Goal: Task Accomplishment & Management: Use online tool/utility

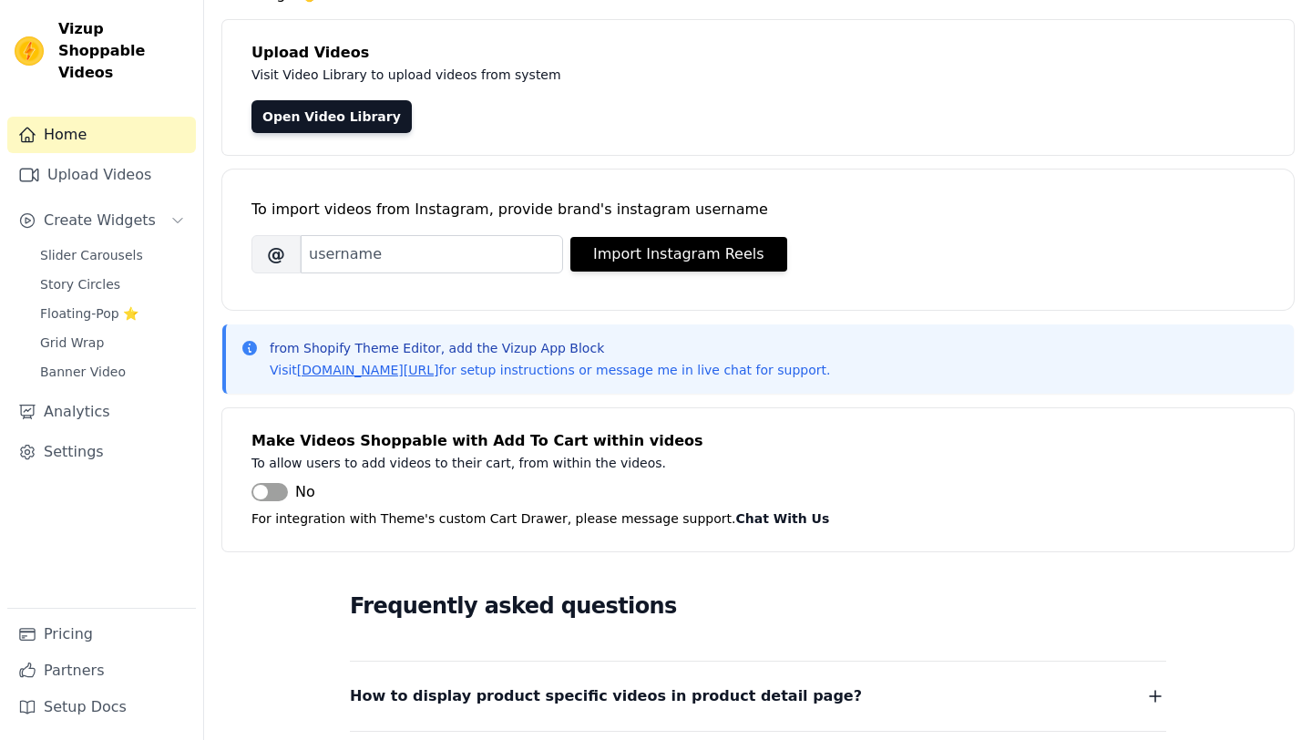
scroll to position [128, 0]
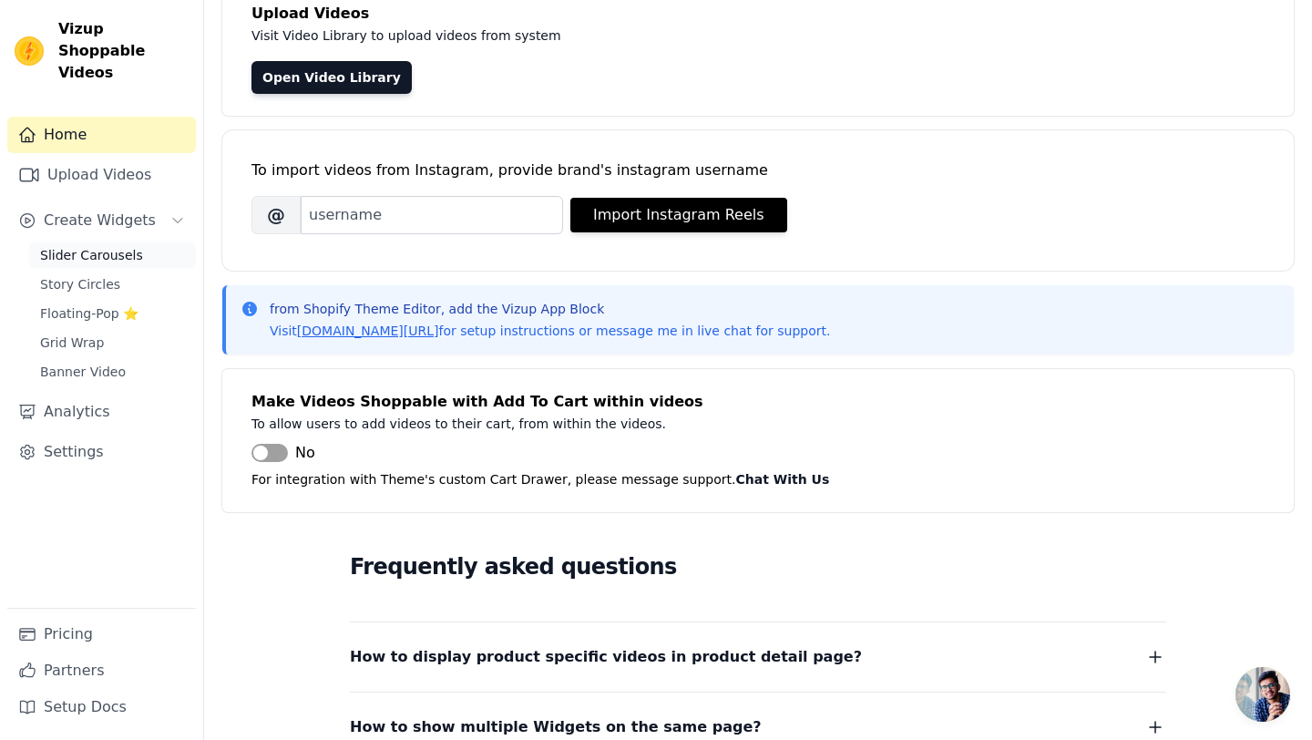
click at [90, 246] on span "Slider Carousels" at bounding box center [91, 255] width 103 height 18
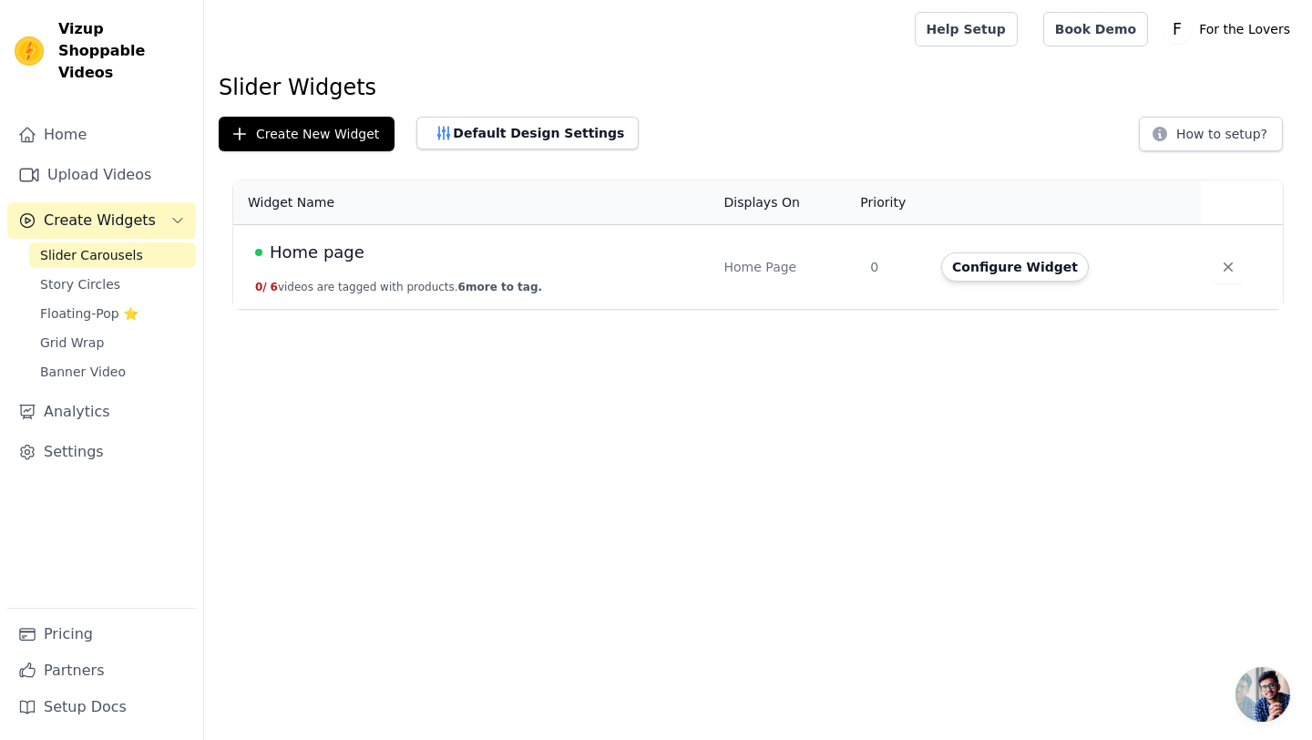
click at [318, 245] on span "Home page" at bounding box center [317, 253] width 95 height 26
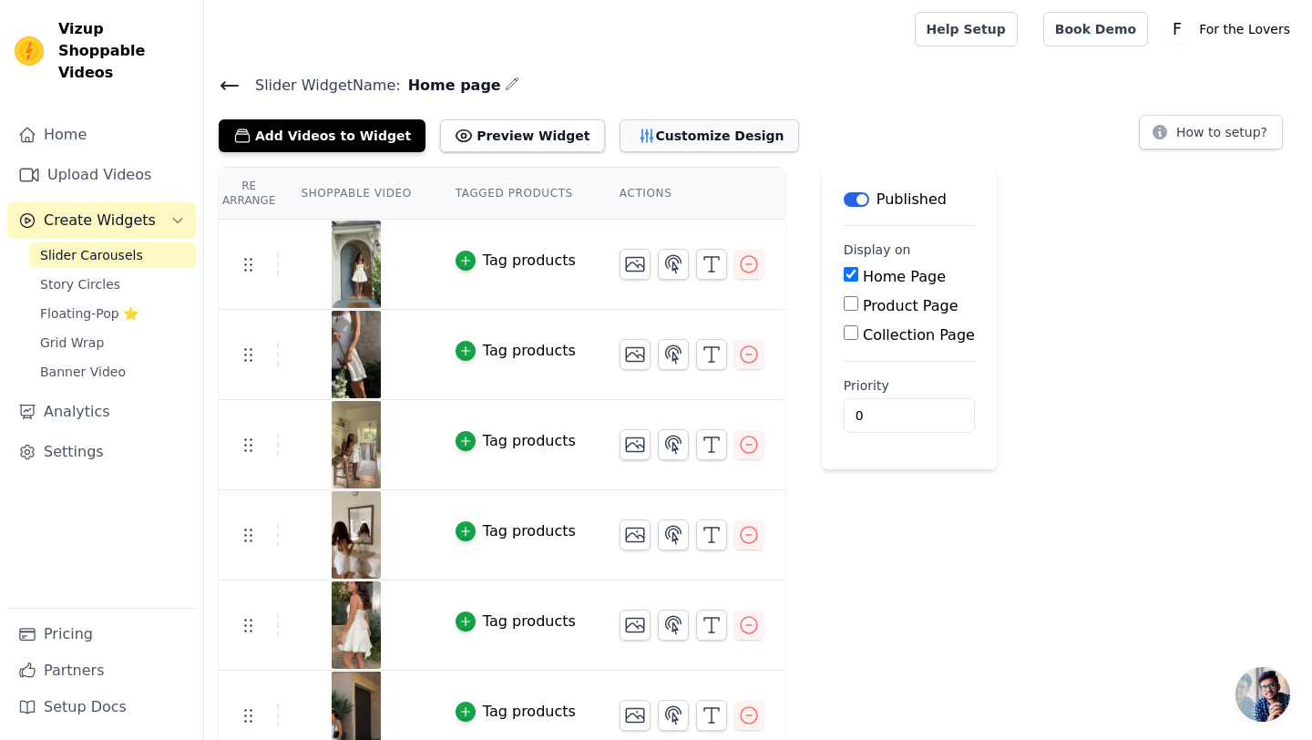
click at [665, 137] on button "Customize Design" at bounding box center [708, 135] width 179 height 33
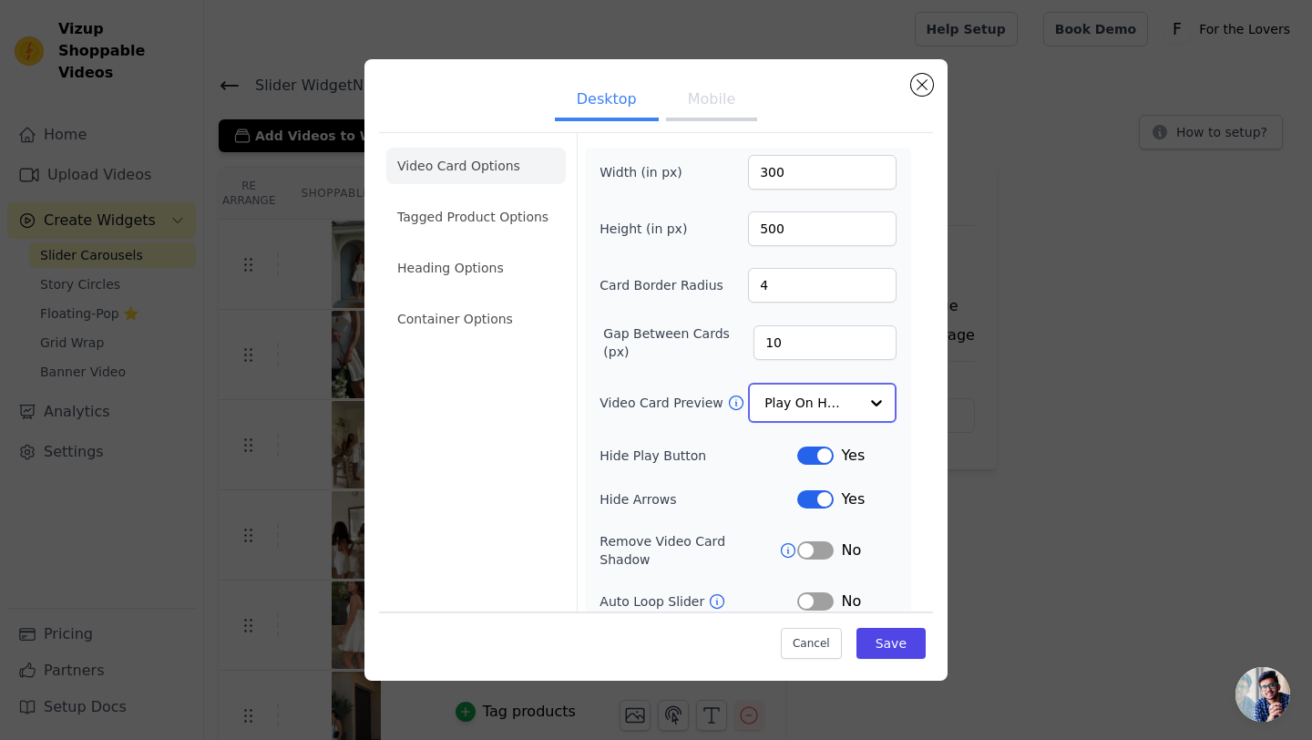
click at [815, 405] on input "Video Card Preview" at bounding box center [811, 402] width 94 height 36
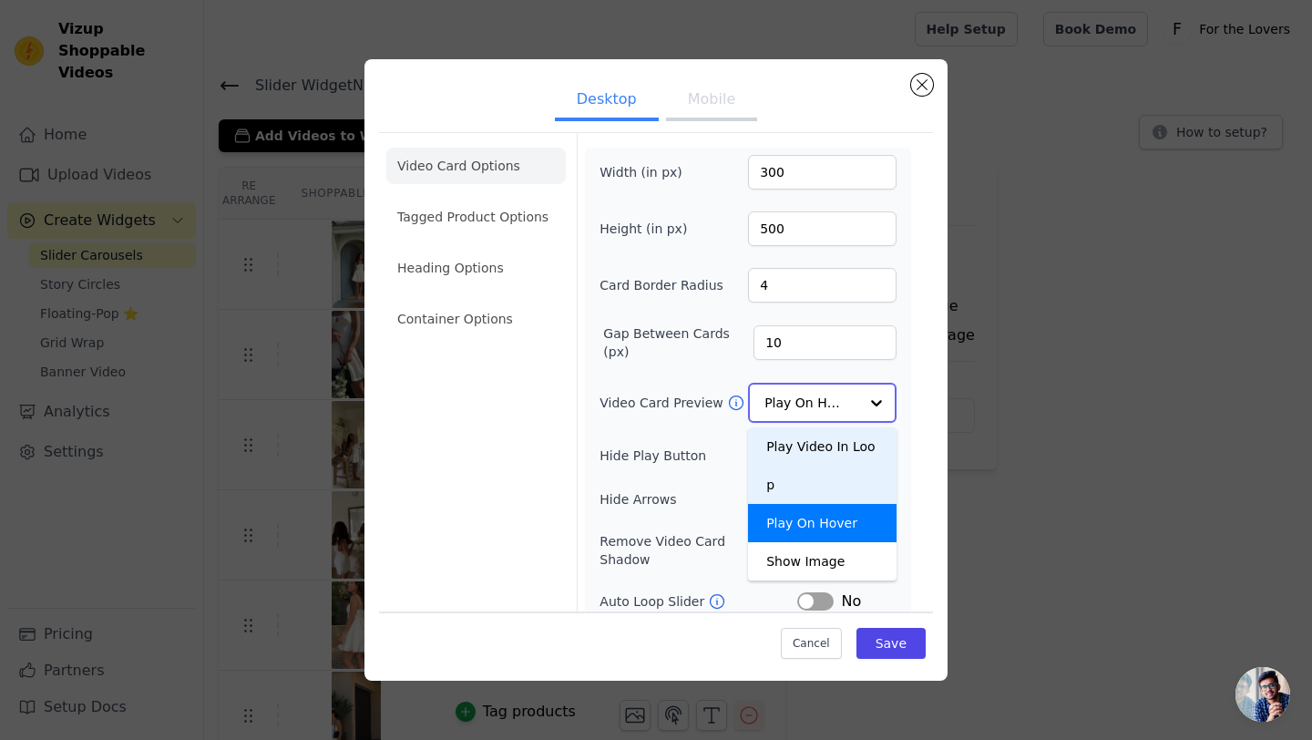
click at [820, 452] on div "Play Video In Loop" at bounding box center [822, 465] width 148 height 77
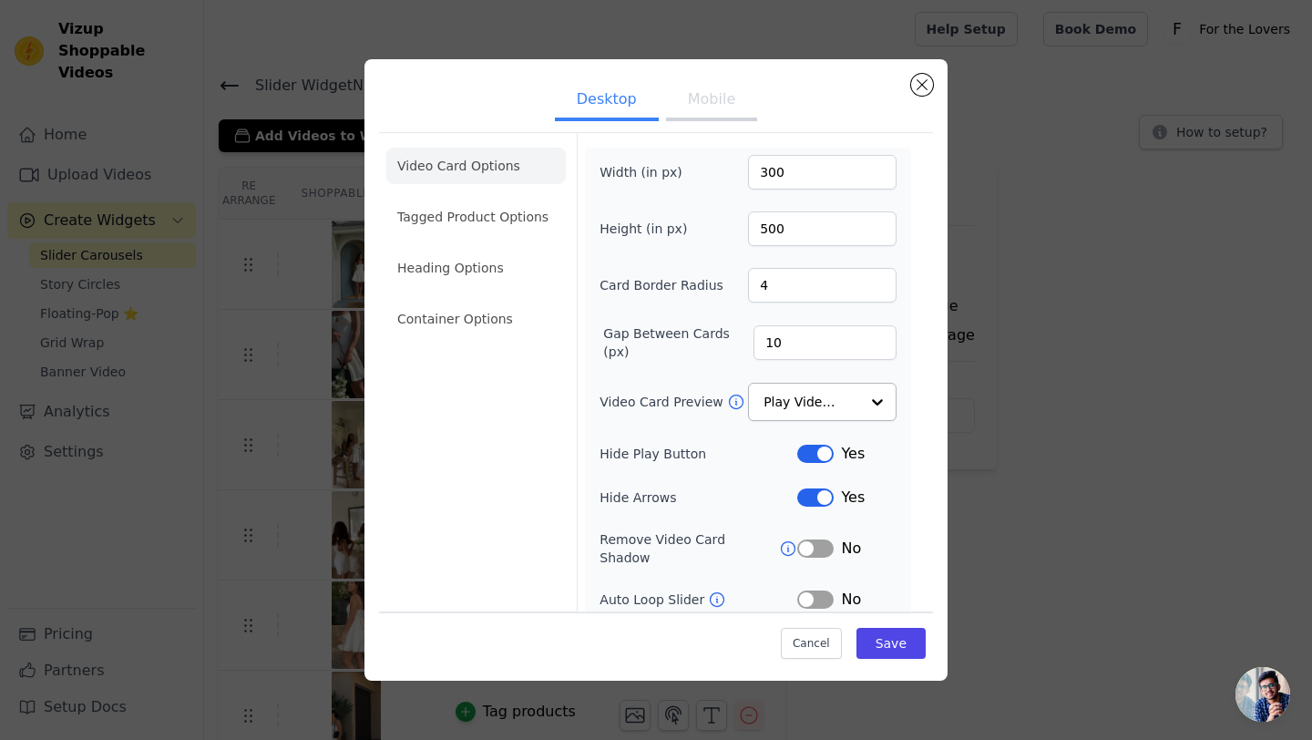
click at [705, 108] on button "Mobile" at bounding box center [711, 101] width 91 height 40
click at [835, 416] on input "Video Card Preview" at bounding box center [811, 402] width 94 height 36
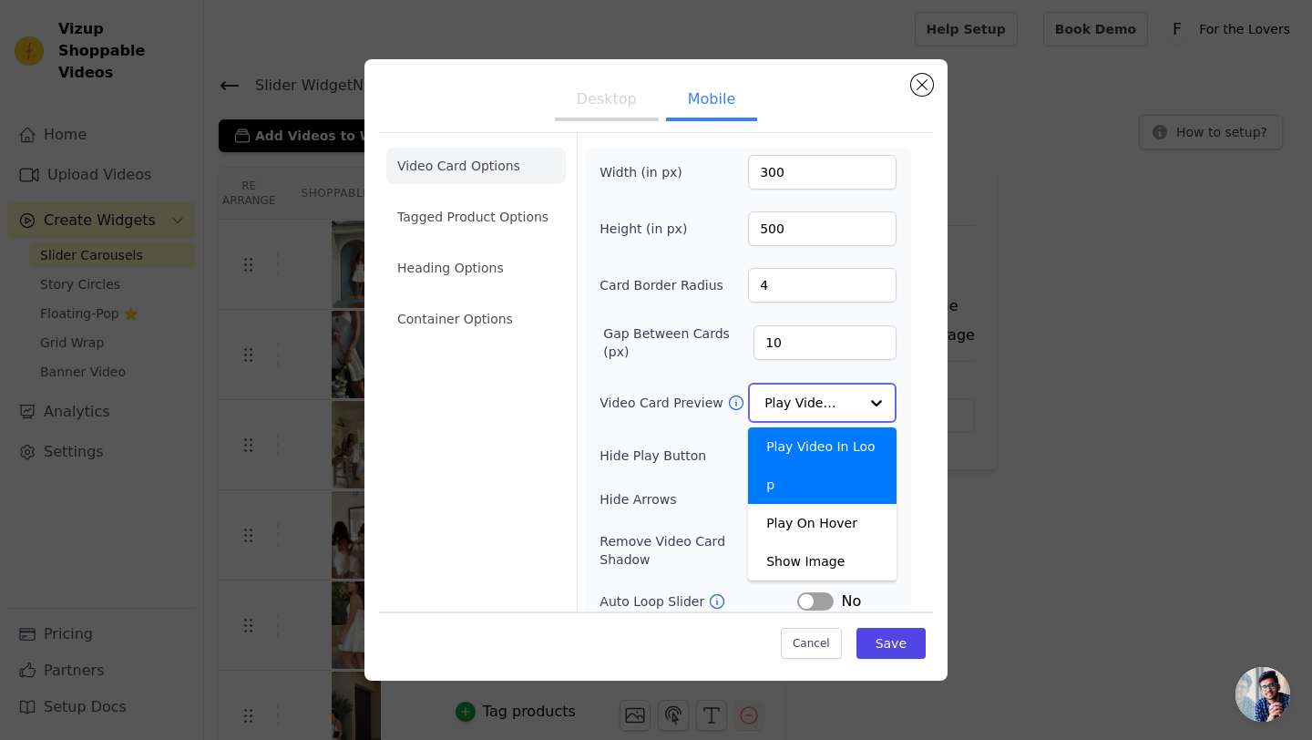
click at [823, 443] on div "Play Video In Loop" at bounding box center [822, 465] width 148 height 77
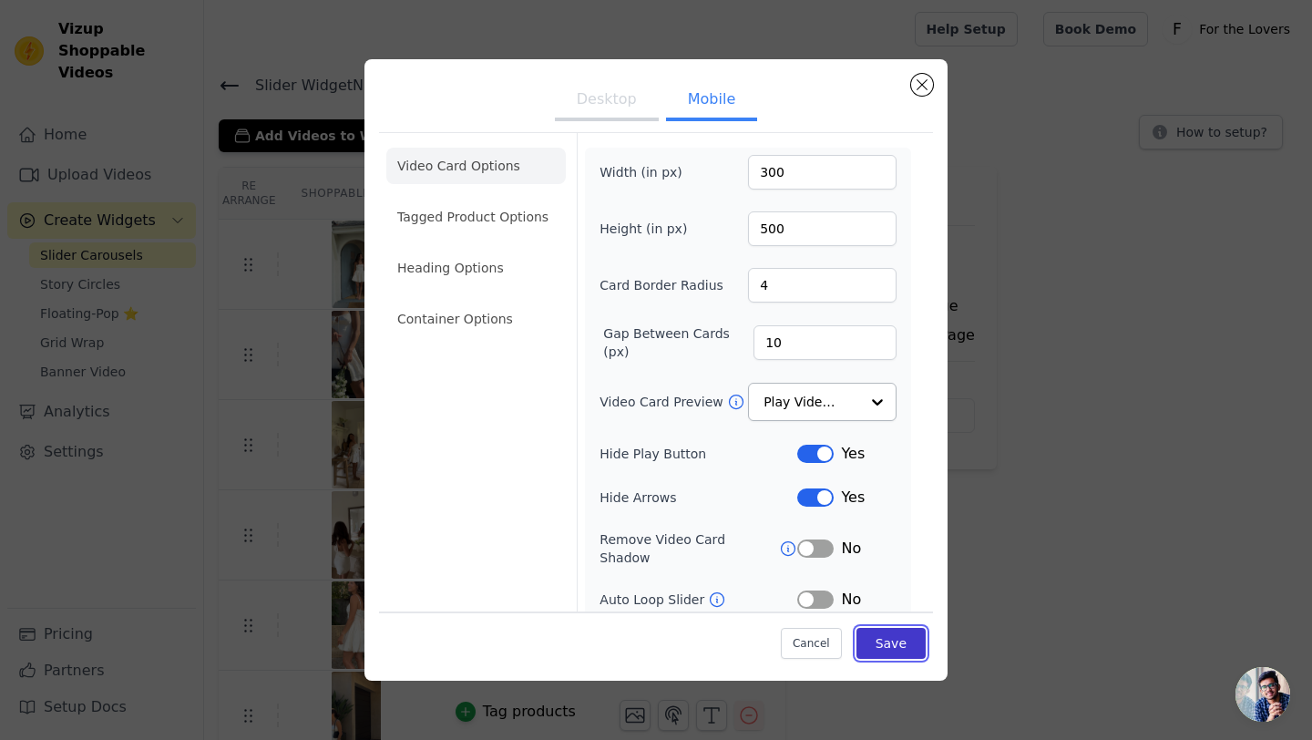
click at [911, 650] on button "Save" at bounding box center [890, 643] width 69 height 31
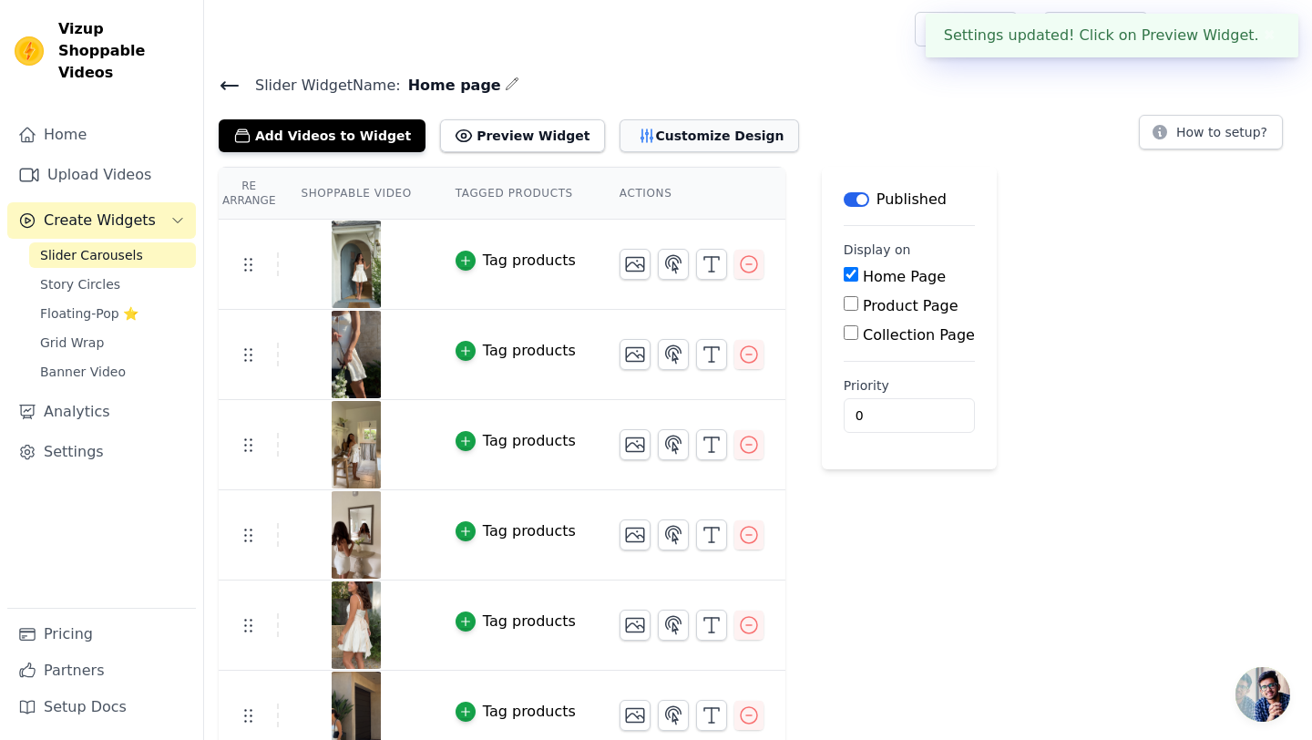
click at [665, 131] on button "Customize Design" at bounding box center [708, 135] width 179 height 33
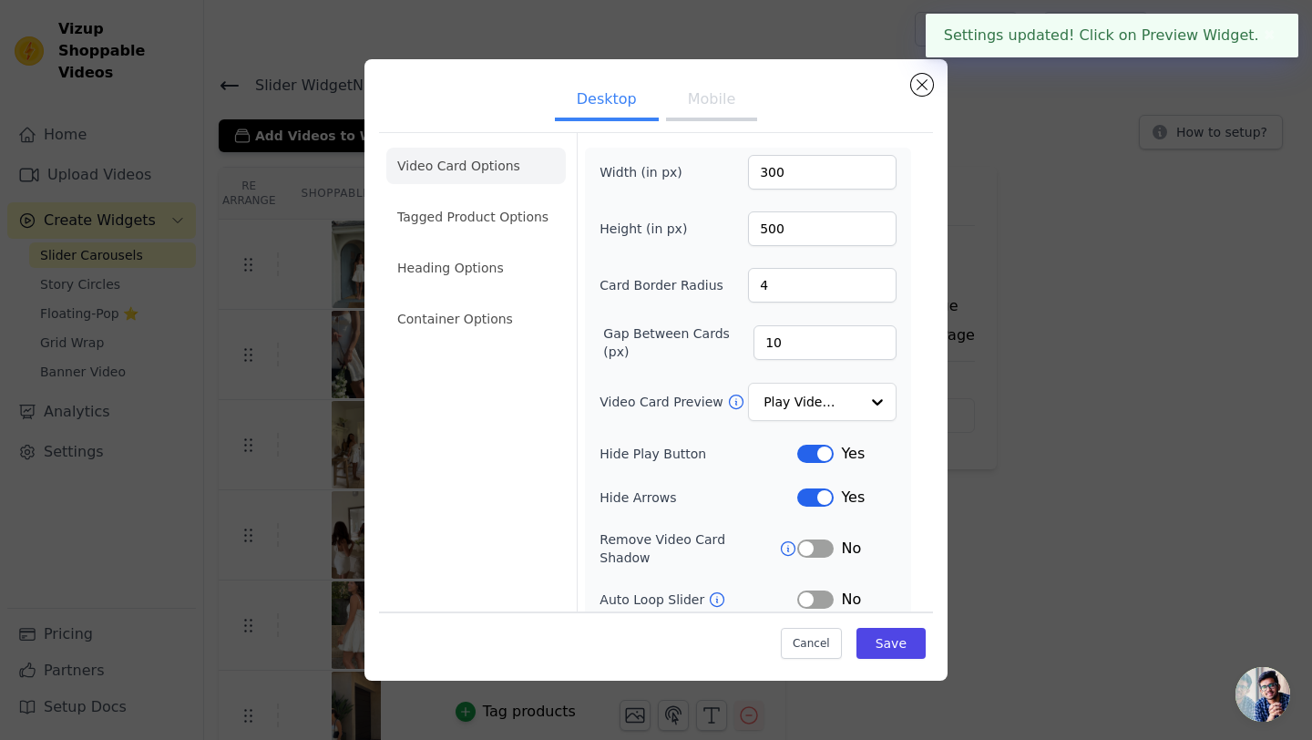
click at [631, 120] on button "Desktop" at bounding box center [607, 101] width 104 height 40
click at [813, 393] on input "Video Card Preview" at bounding box center [811, 402] width 94 height 36
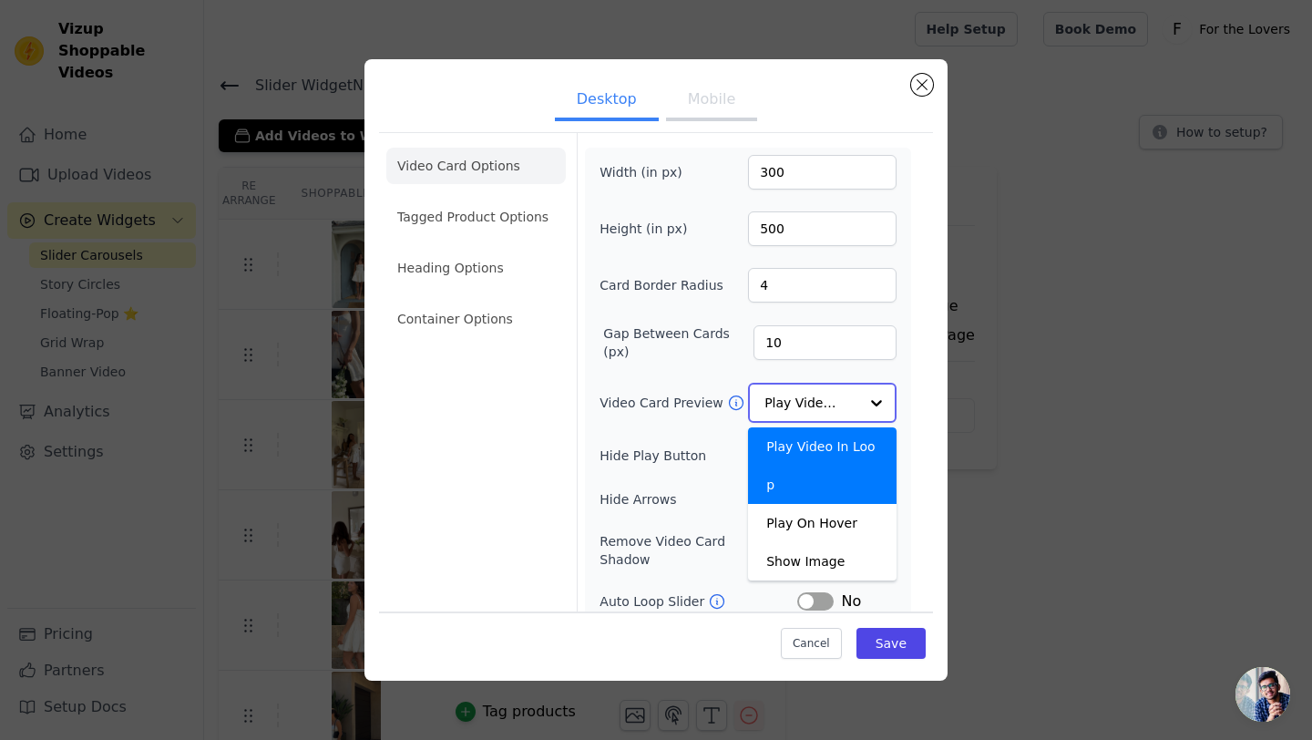
click at [829, 445] on div "Play Video In Loop" at bounding box center [822, 465] width 148 height 77
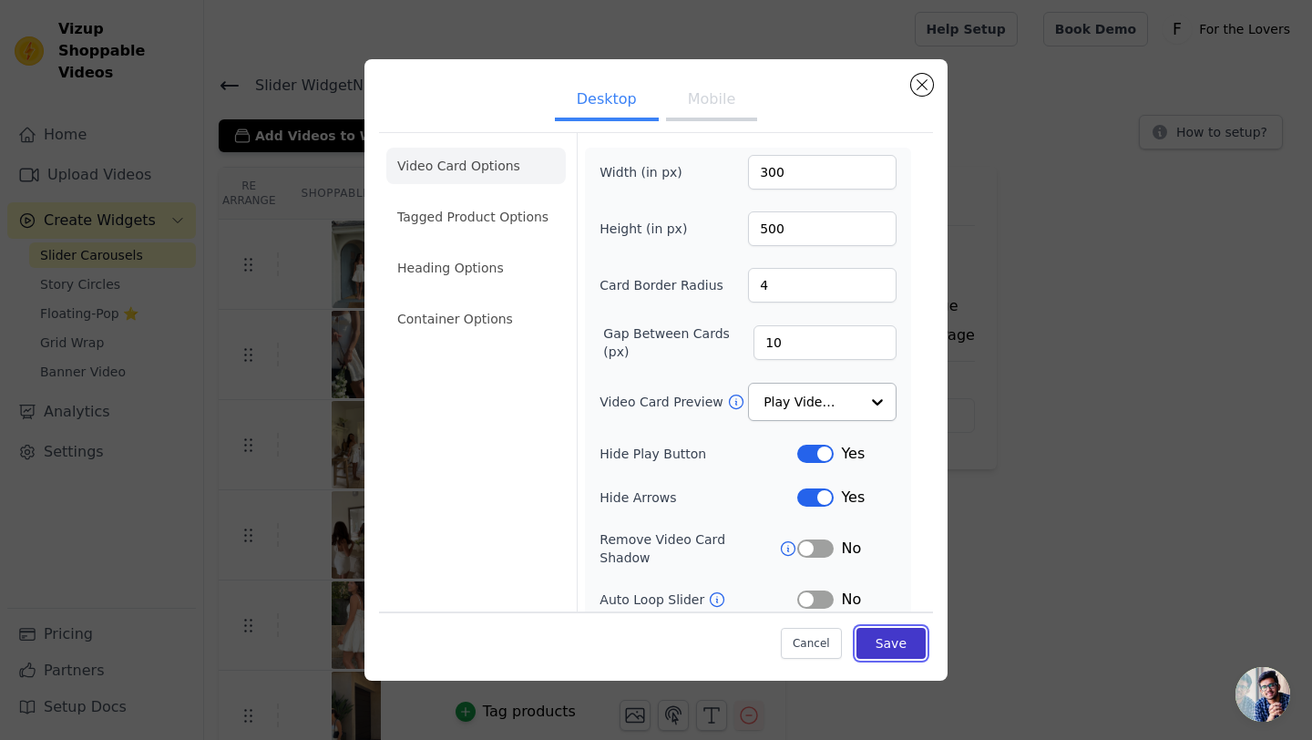
click at [902, 629] on button "Save" at bounding box center [890, 643] width 69 height 31
